Goal: Information Seeking & Learning: Find specific page/section

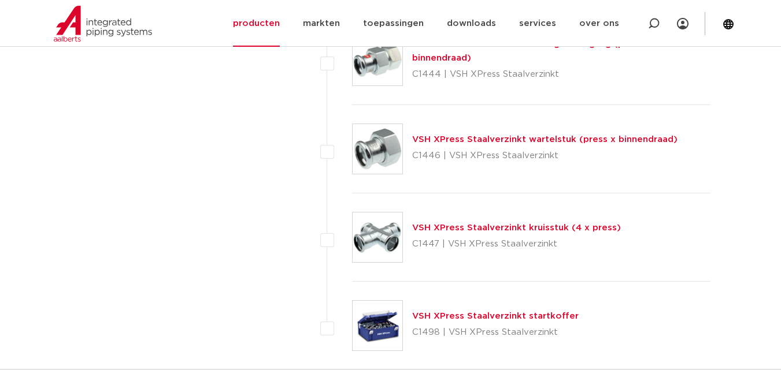
scroll to position [2890, 0]
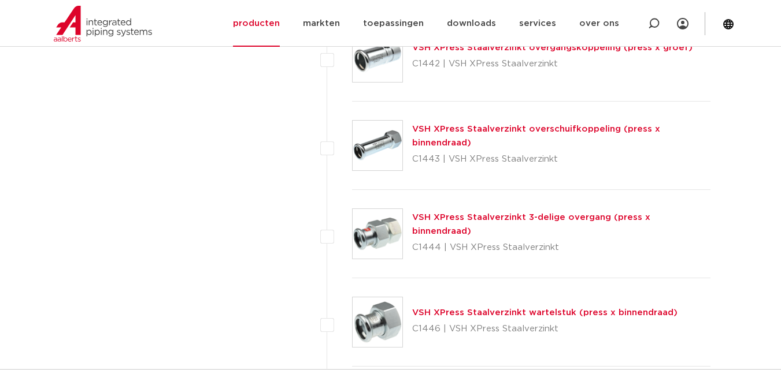
click at [505, 229] on link "VSH XPress Staalverzinkt 3-delige overgang (press x binnendraad)" at bounding box center [531, 224] width 238 height 23
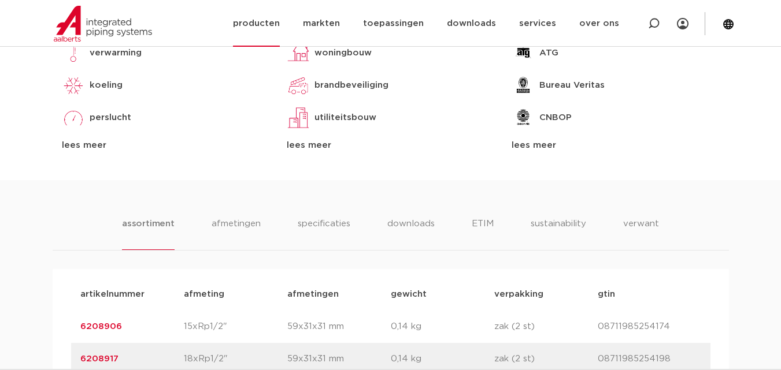
scroll to position [462, 0]
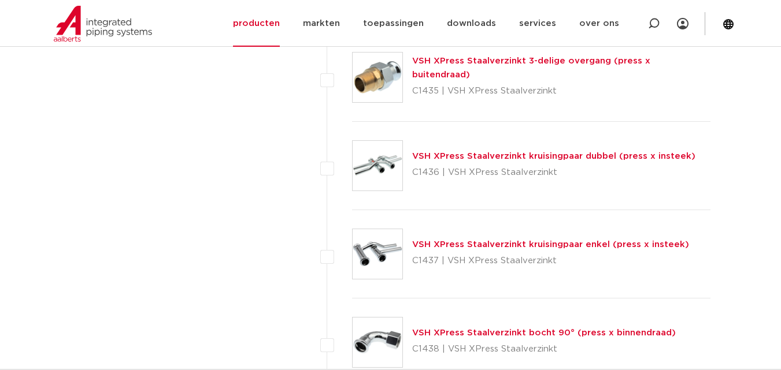
scroll to position [2369, 0]
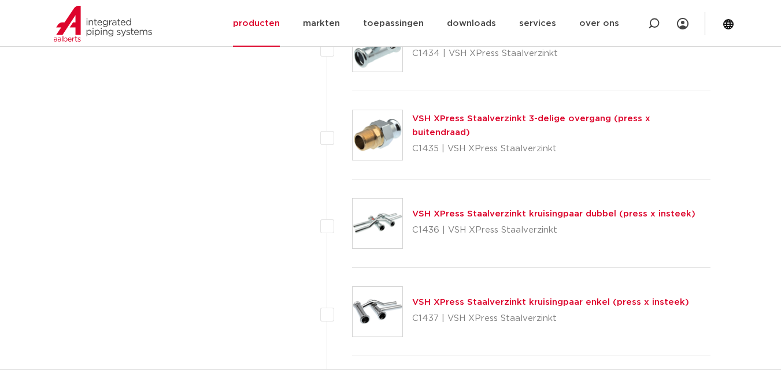
click at [383, 141] on img at bounding box center [378, 135] width 50 height 50
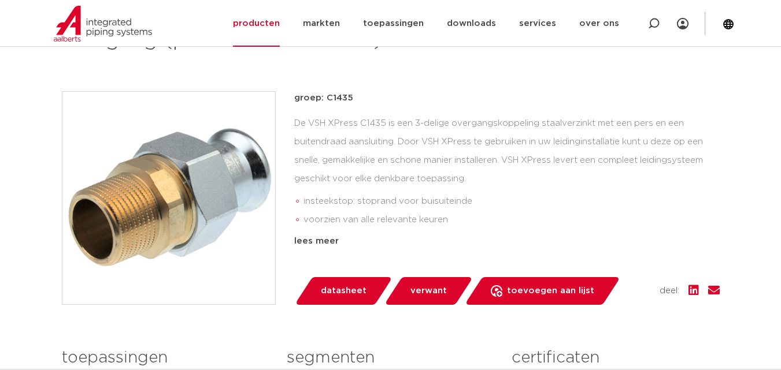
scroll to position [173, 0]
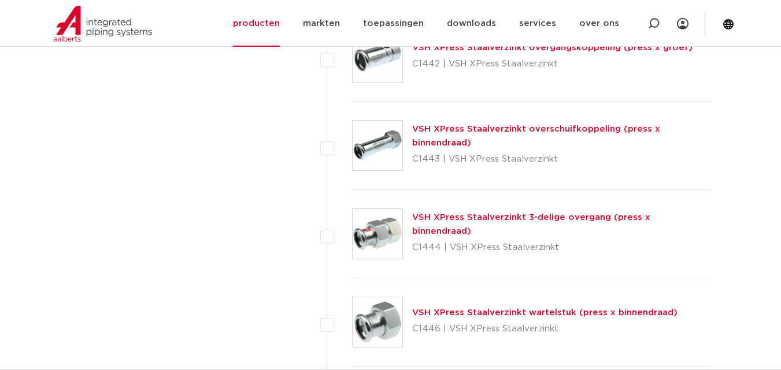
scroll to position [3005, 0]
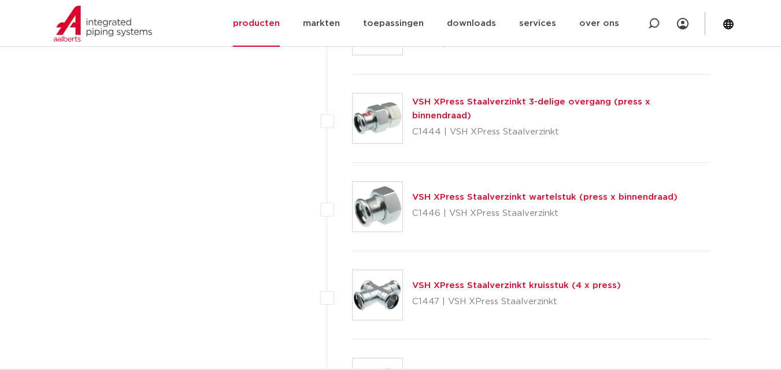
click at [372, 121] on img at bounding box center [378, 119] width 50 height 50
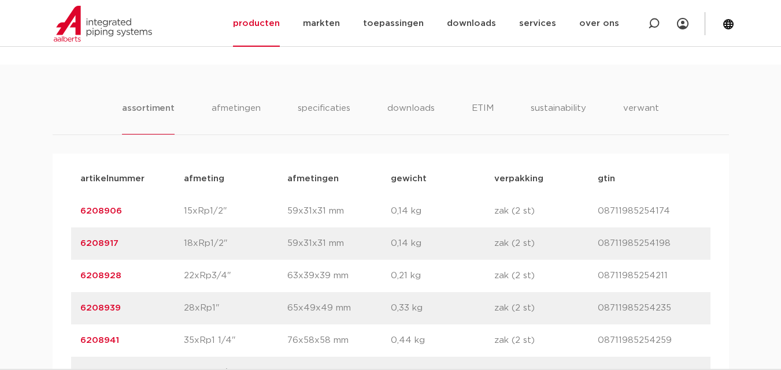
scroll to position [809, 0]
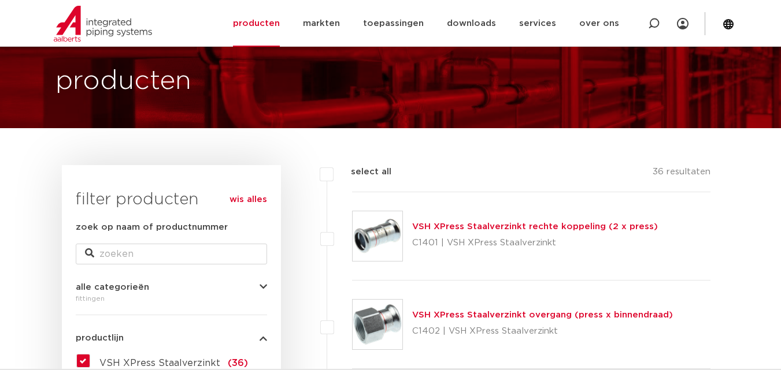
scroll to position [116, 0]
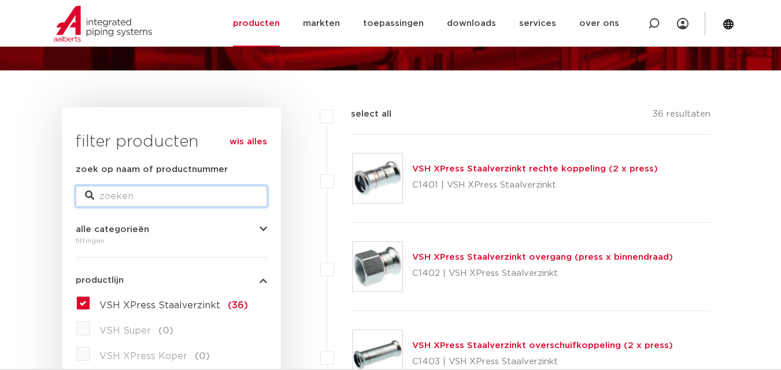
click at [98, 198] on input "zoek op naam of productnummer" at bounding box center [171, 196] width 191 height 21
type input "verloopringen"
click at [90, 194] on icon at bounding box center [89, 195] width 9 height 9
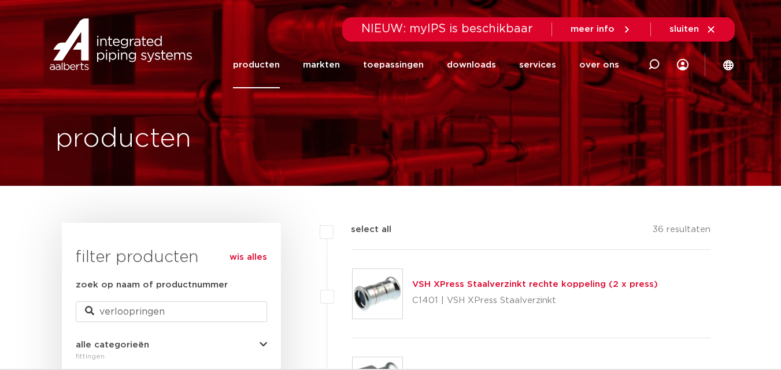
scroll to position [58, 0]
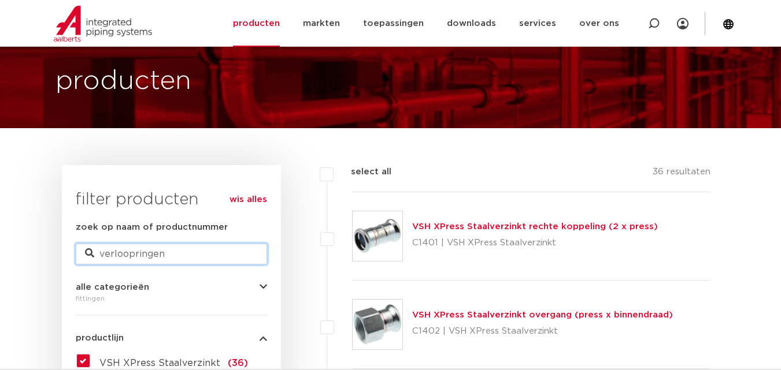
drag, startPoint x: 170, startPoint y: 257, endPoint x: 100, endPoint y: 254, distance: 70.0
click at [100, 254] on input "verloopringen" at bounding box center [171, 254] width 191 height 21
